Goal: Register for event/course

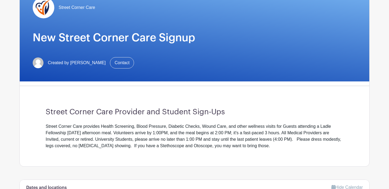
scroll to position [61, 0]
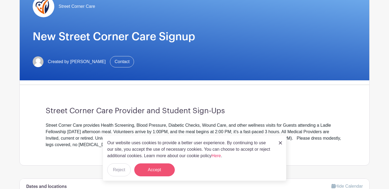
click at [156, 173] on button "Accept" at bounding box center [154, 170] width 41 height 13
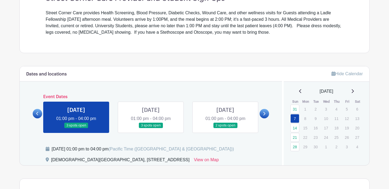
scroll to position [174, 0]
click at [266, 115] on link at bounding box center [264, 113] width 9 height 9
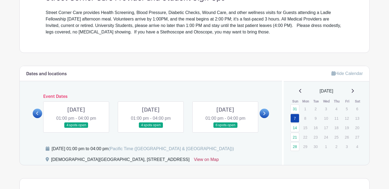
click at [214, 159] on link "View on Map" at bounding box center [206, 161] width 25 height 9
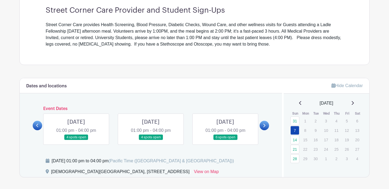
scroll to position [181, 0]
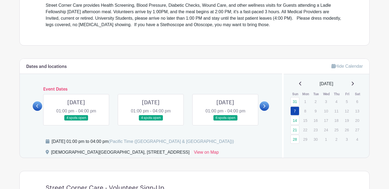
click at [151, 121] on link at bounding box center [151, 121] width 0 height 0
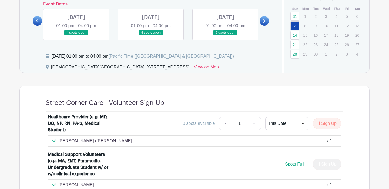
scroll to position [267, 0]
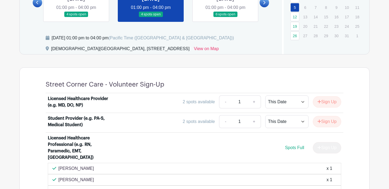
scroll to position [285, 0]
click at [225, 17] on link at bounding box center [225, 17] width 0 height 0
click at [294, 16] on link "12" at bounding box center [294, 16] width 9 height 9
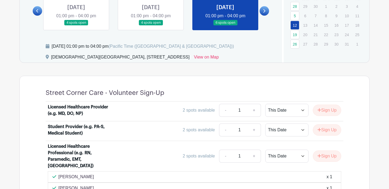
scroll to position [270, 0]
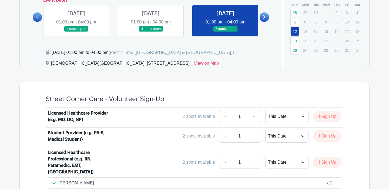
click at [76, 32] on link at bounding box center [76, 32] width 0 height 0
click at [40, 18] on link at bounding box center [37, 16] width 9 height 9
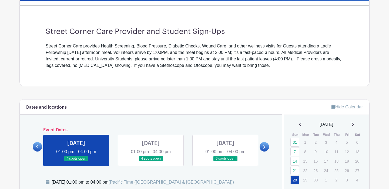
scroll to position [140, 0]
